Goal: Task Accomplishment & Management: Manage account settings

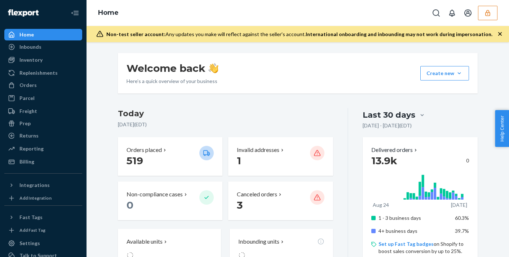
click at [487, 13] on icon "button" at bounding box center [487, 12] width 7 height 7
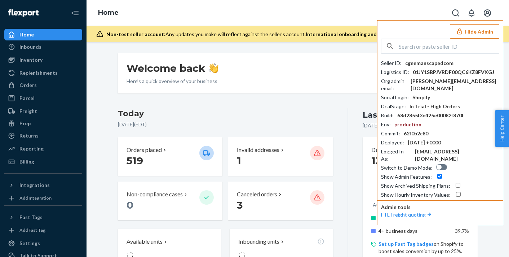
click at [481, 32] on button "Hide Admin" at bounding box center [474, 31] width 49 height 14
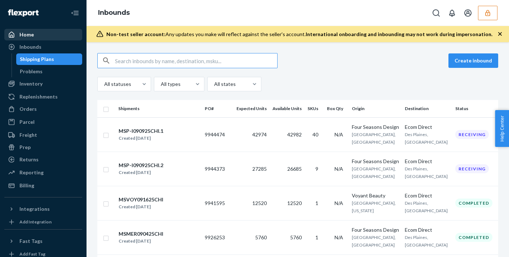
click at [68, 33] on div "Home" at bounding box center [43, 35] width 76 height 10
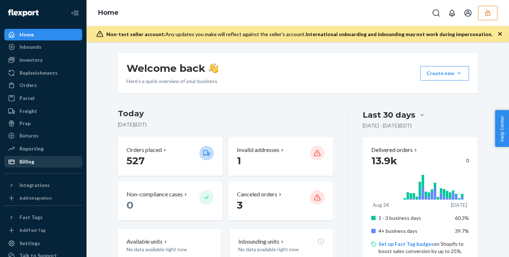
click at [44, 160] on div "Billing" at bounding box center [43, 161] width 76 height 10
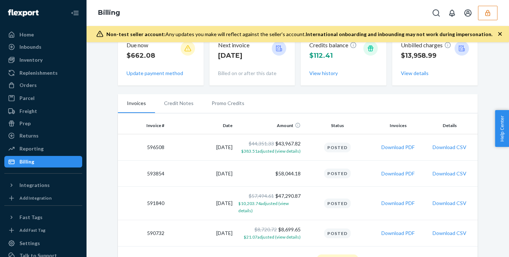
scroll to position [48, 0]
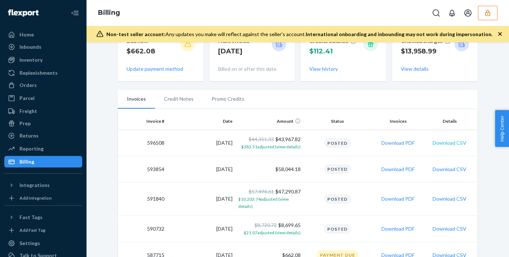
click at [448, 142] on button "Download CSV" at bounding box center [450, 142] width 34 height 7
